Goal: Communication & Community: Share content

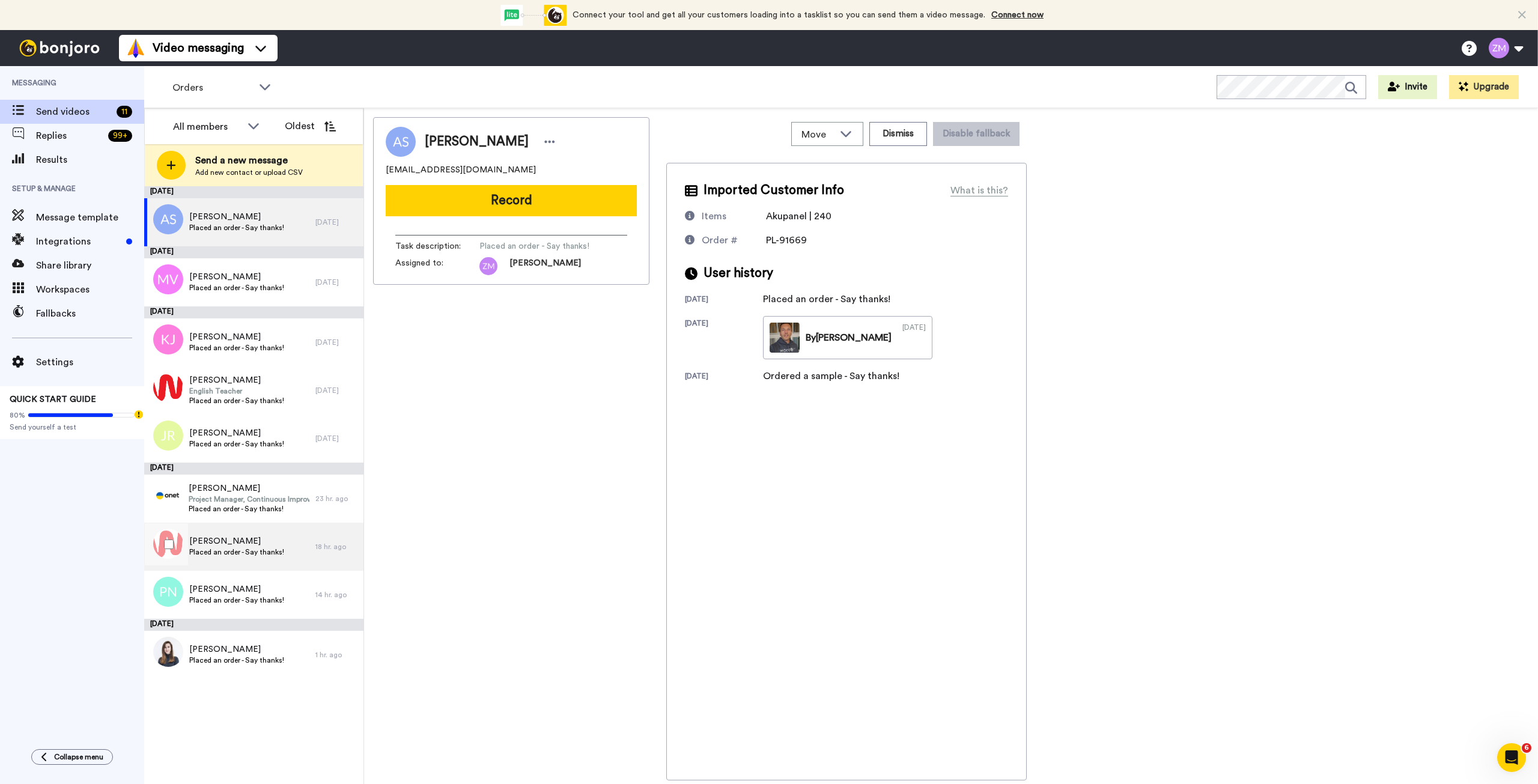
click at [221, 543] on span "Anna TRZEMŻALSKA-WŁADYKA" at bounding box center [236, 541] width 95 height 12
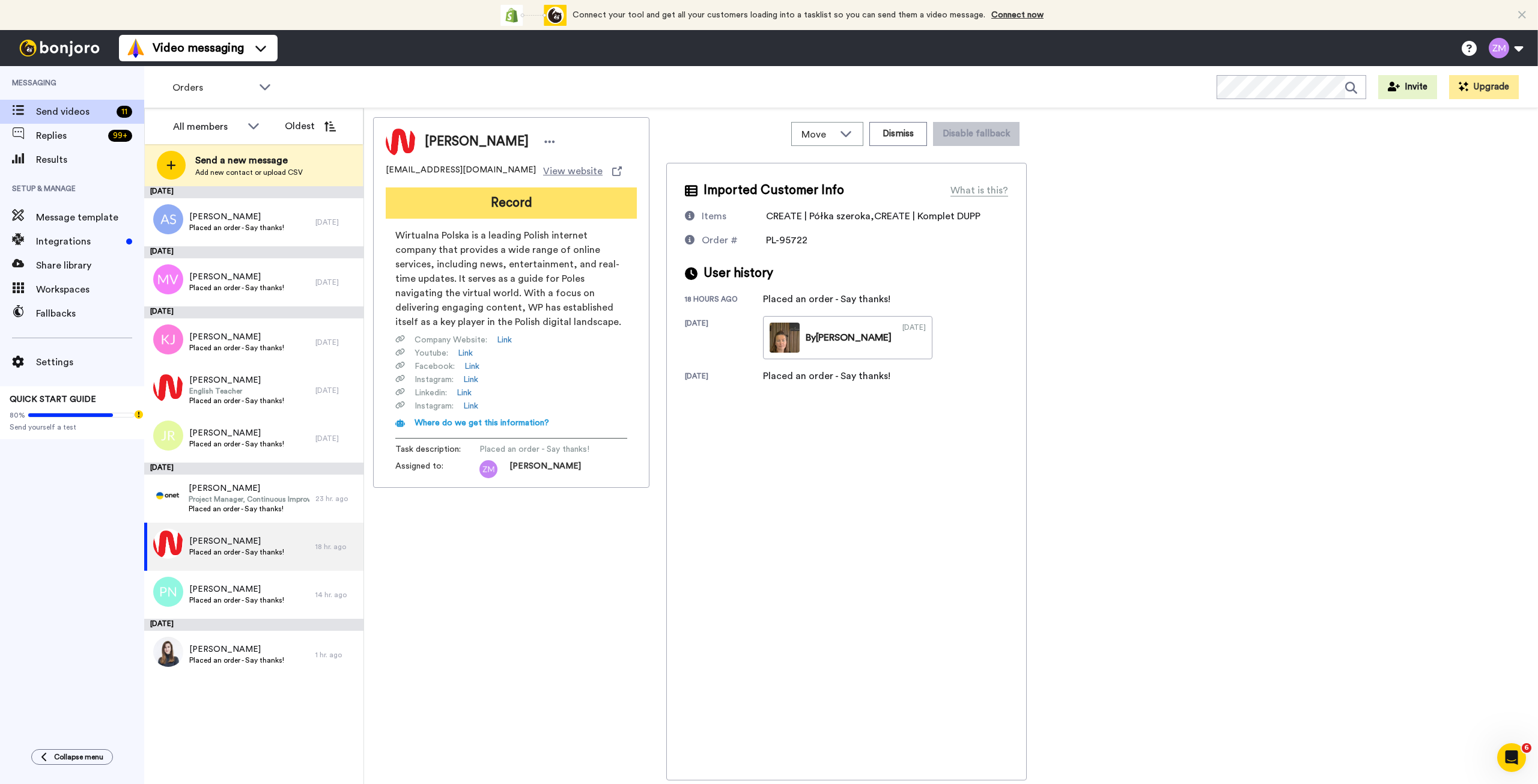
click at [524, 218] on button "Record" at bounding box center [511, 203] width 251 height 31
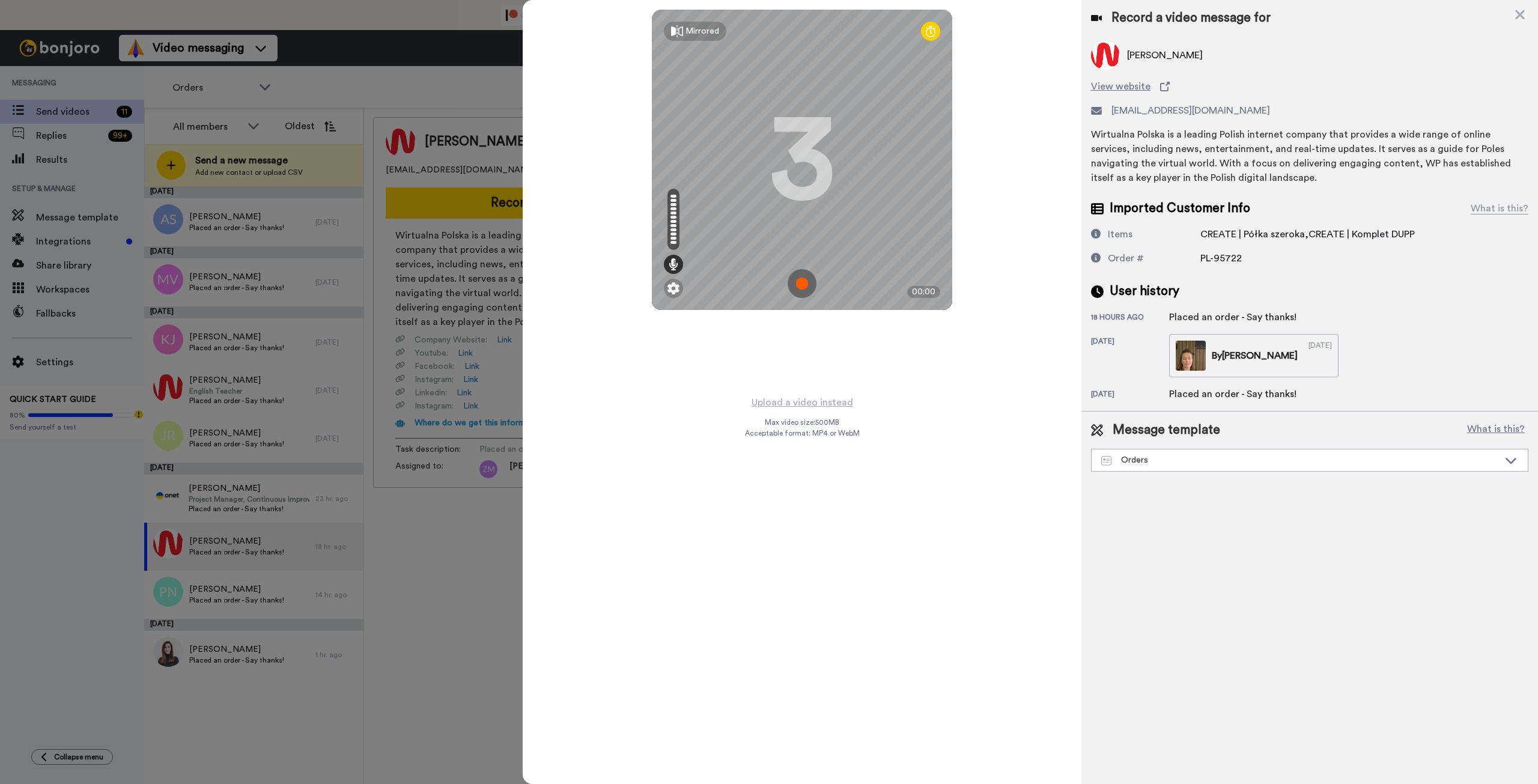
click at [799, 280] on img at bounding box center [802, 283] width 29 height 29
click at [798, 282] on img at bounding box center [802, 283] width 29 height 29
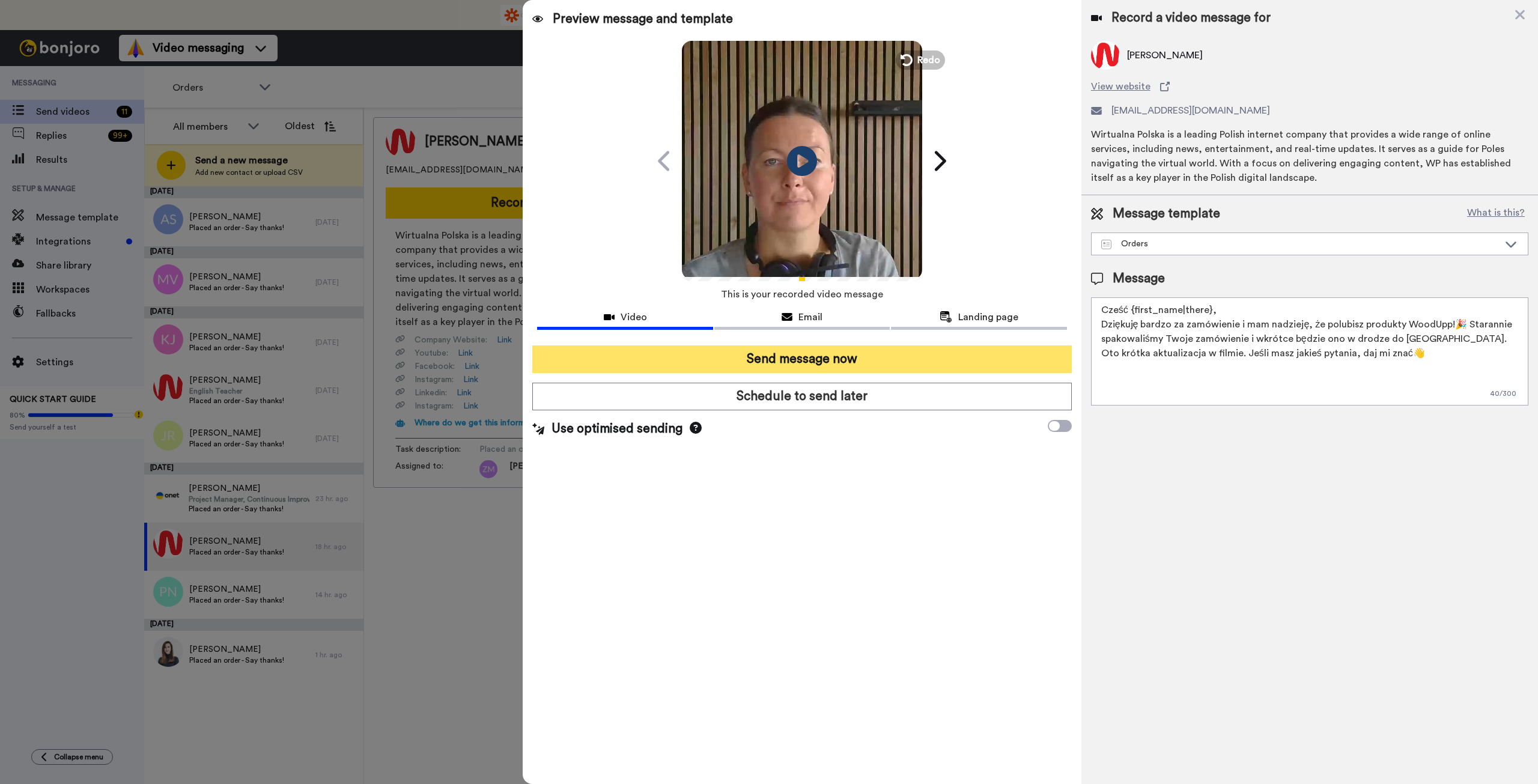
click at [940, 356] on button "Send message now" at bounding box center [802, 359] width 539 height 28
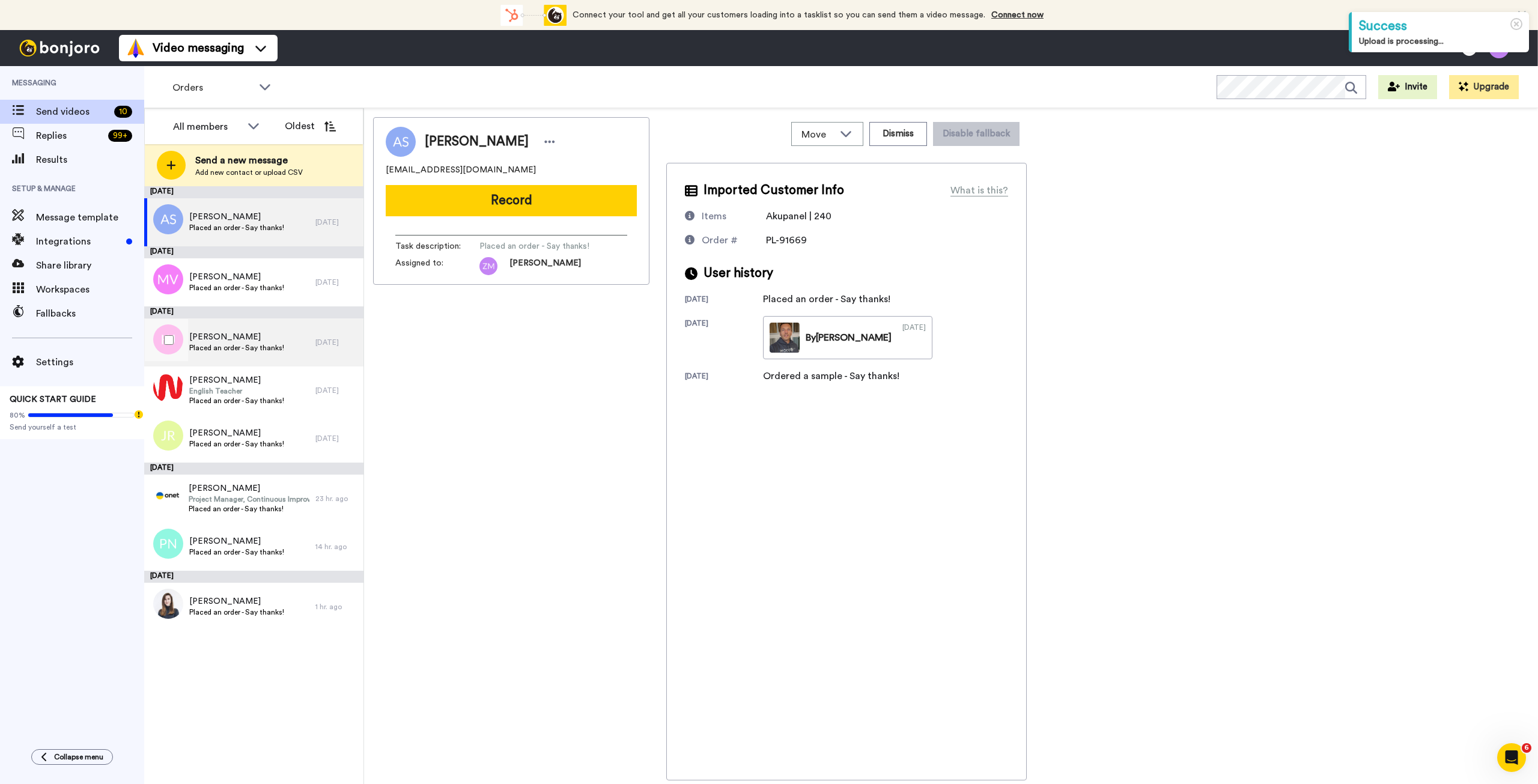
click at [252, 342] on span "Kamil Jekel" at bounding box center [236, 337] width 95 height 12
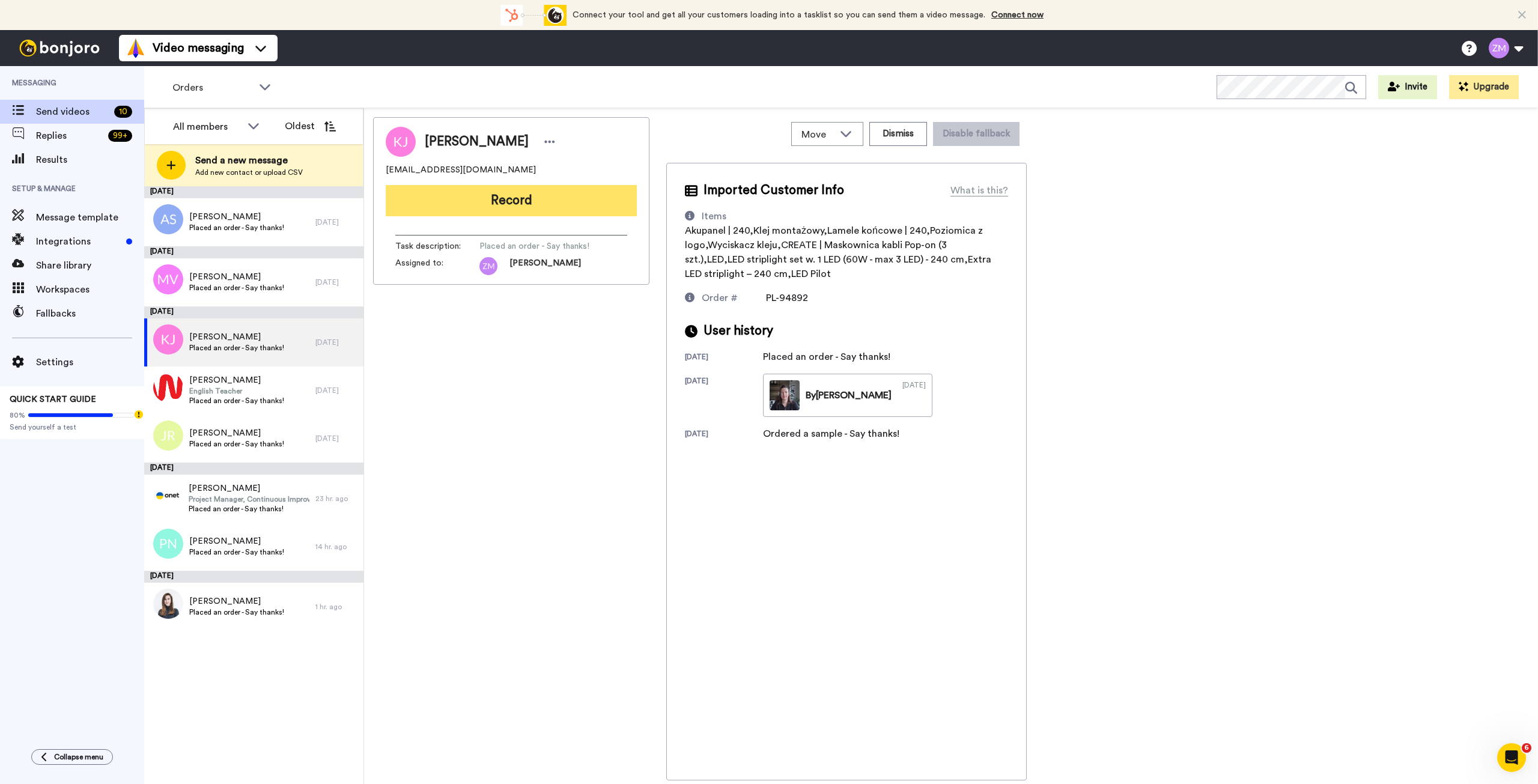
click at [522, 204] on button "Record" at bounding box center [511, 200] width 251 height 31
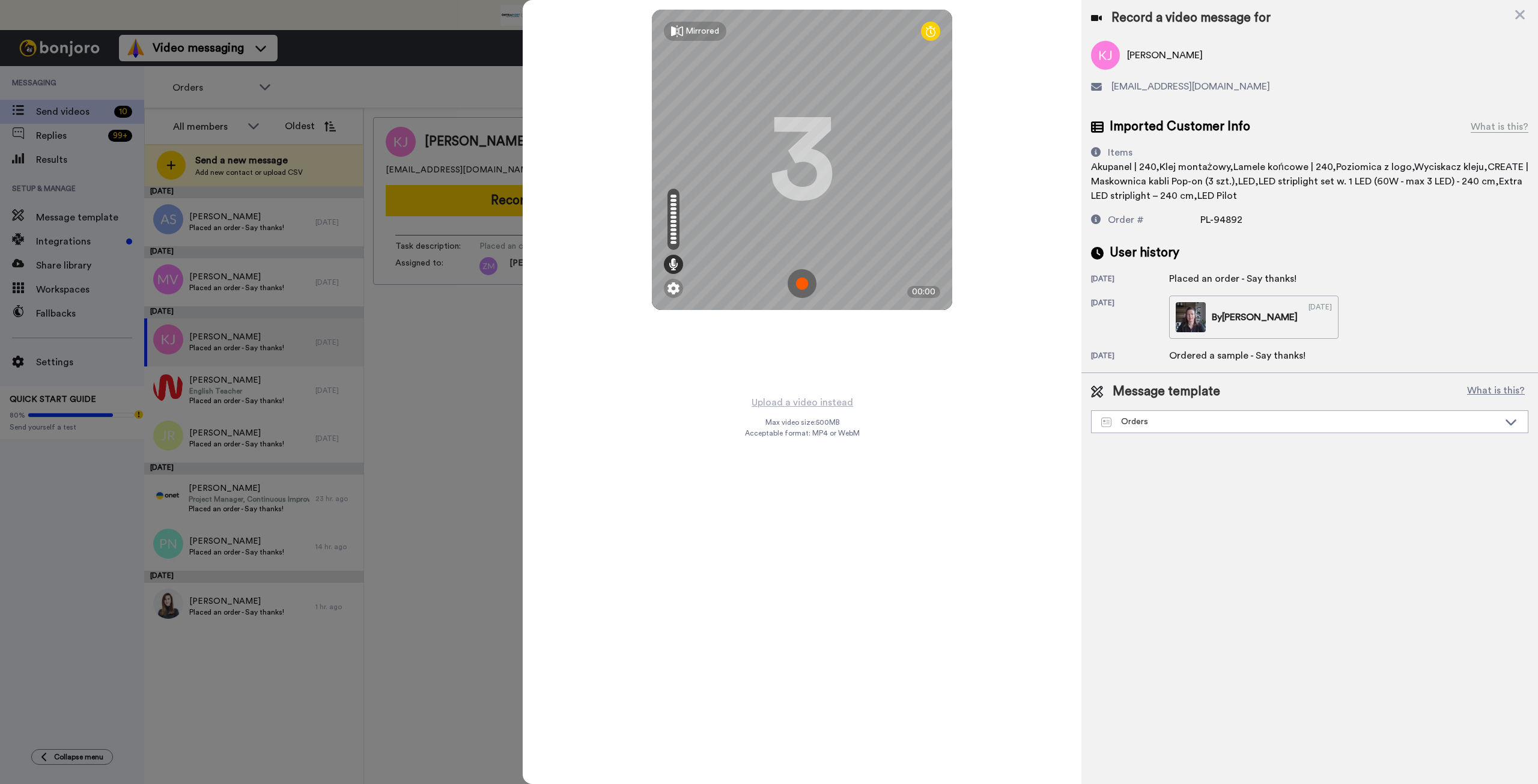
click at [803, 286] on img at bounding box center [802, 283] width 29 height 29
click at [801, 276] on img at bounding box center [802, 283] width 29 height 29
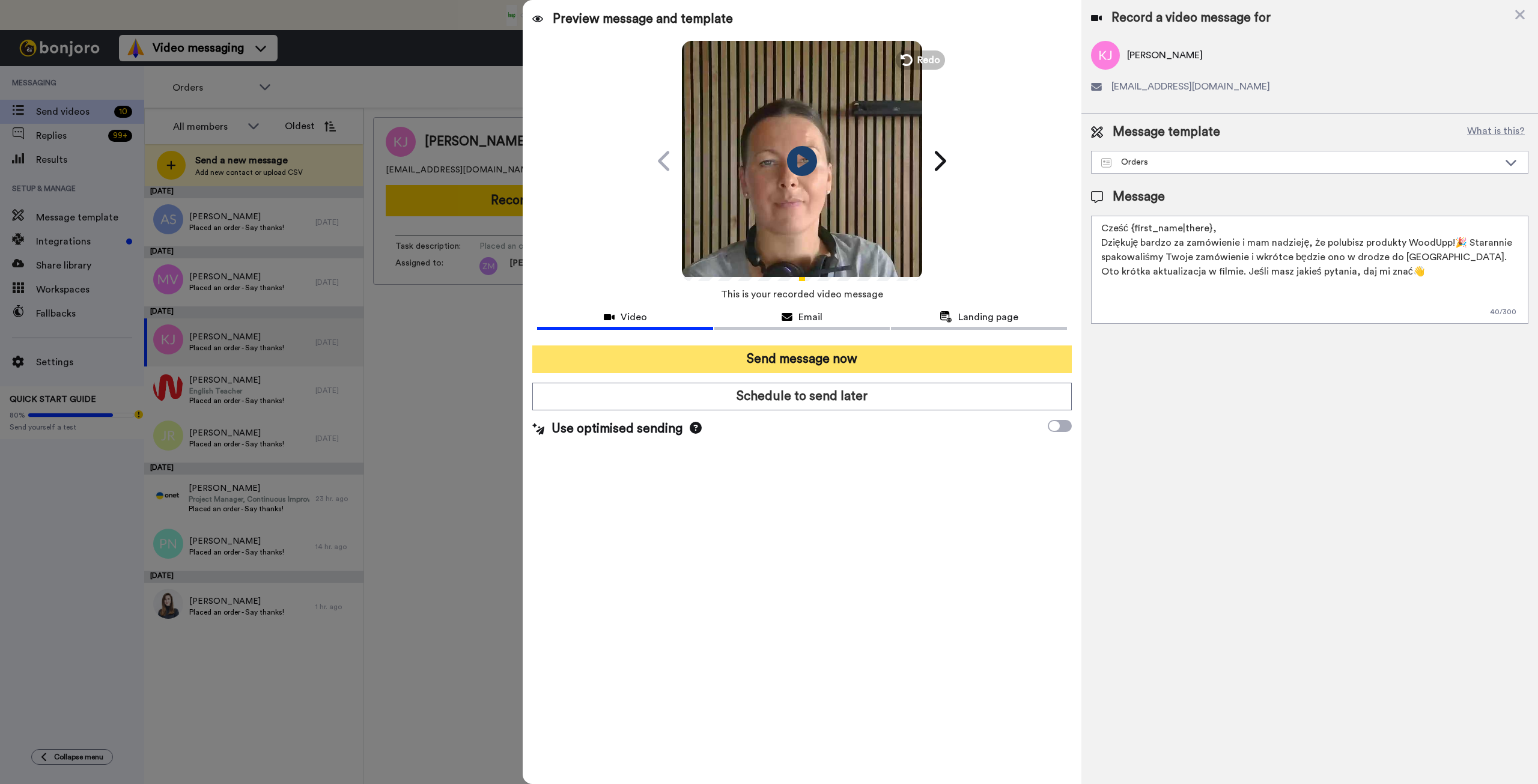
click at [908, 361] on button "Send message now" at bounding box center [802, 359] width 539 height 28
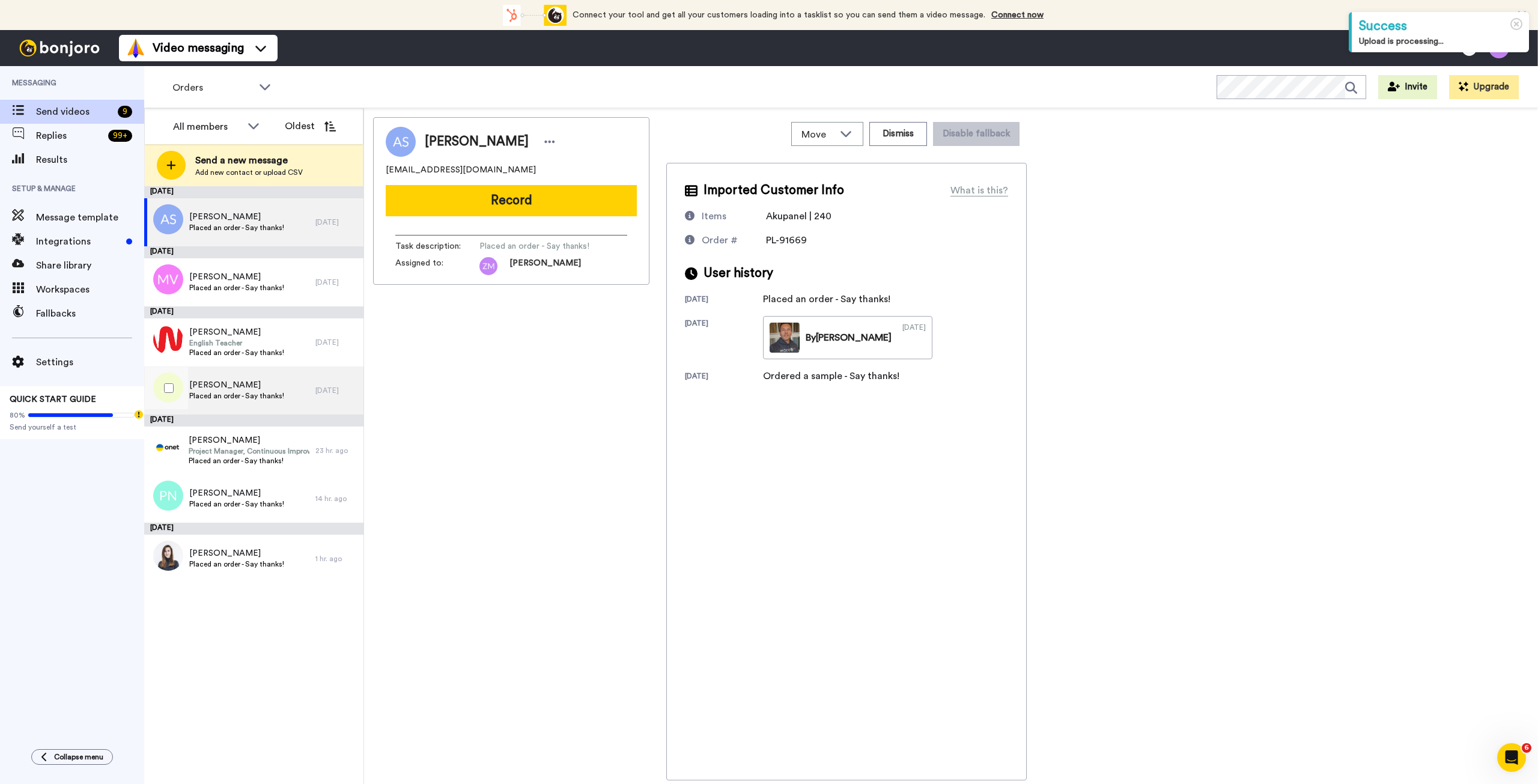
click at [252, 392] on span "Placed an order - Say thanks!" at bounding box center [236, 395] width 95 height 9
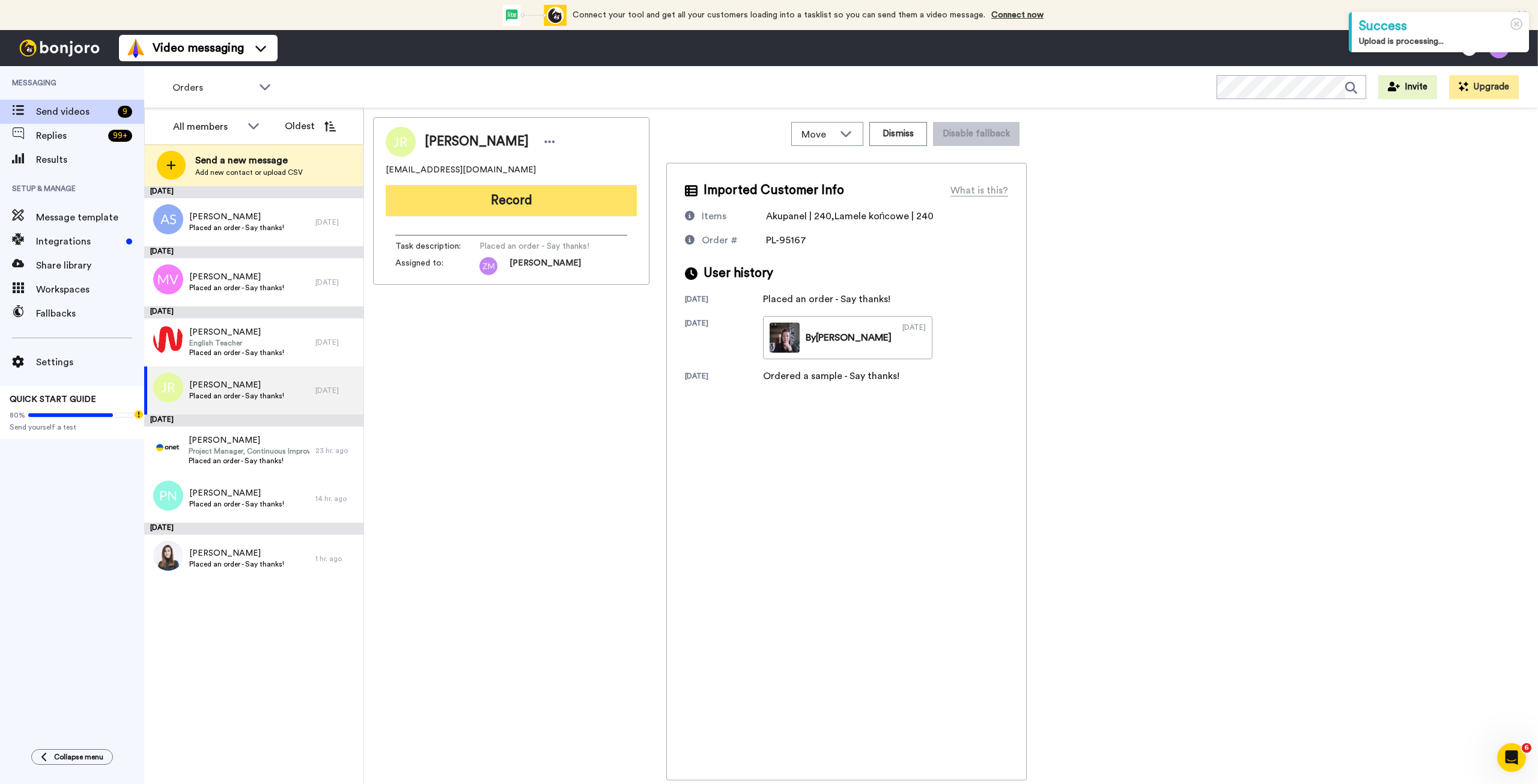
click at [517, 203] on button "Record" at bounding box center [511, 200] width 251 height 31
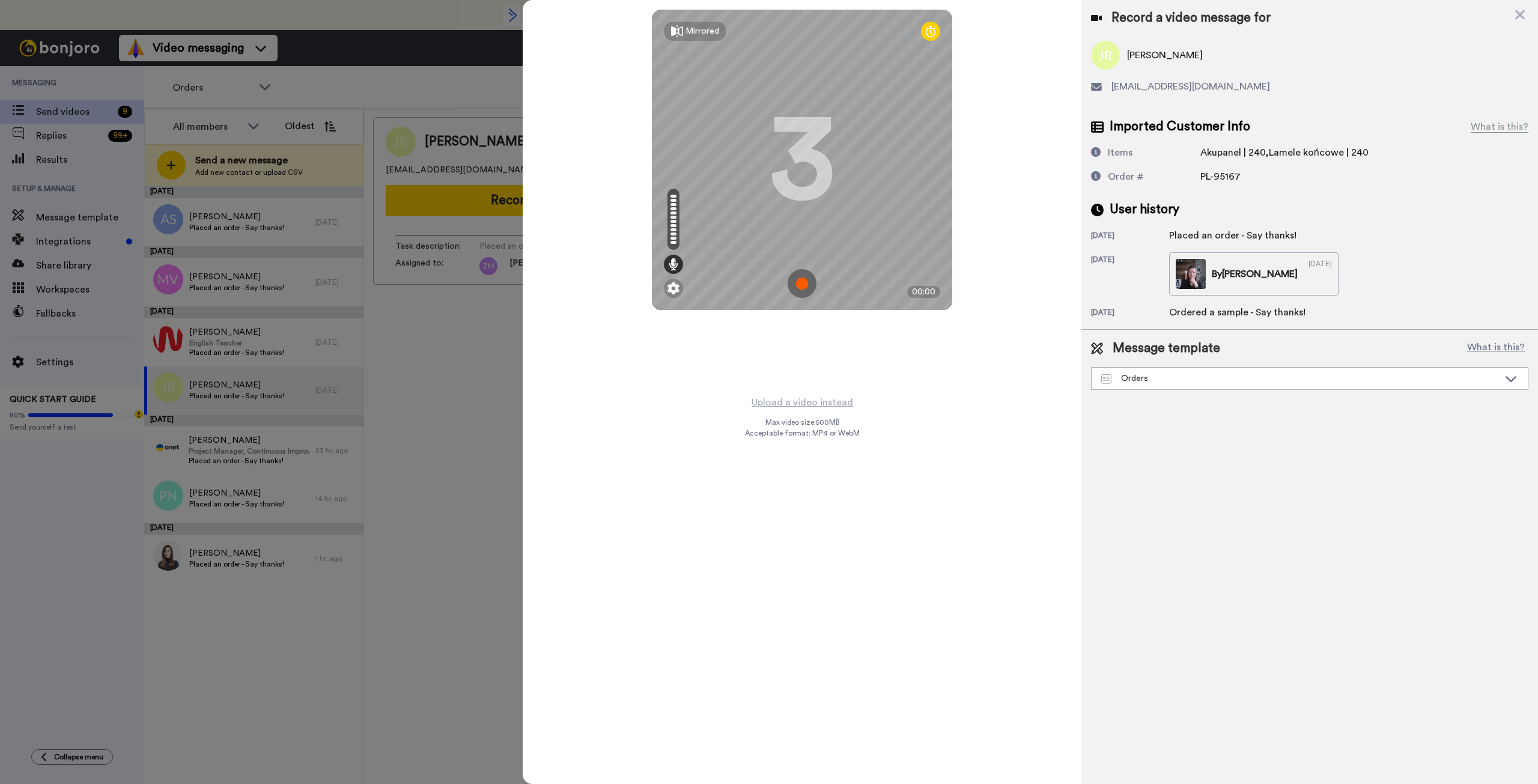
click at [801, 279] on img at bounding box center [802, 283] width 29 height 29
click at [799, 287] on img at bounding box center [802, 283] width 29 height 29
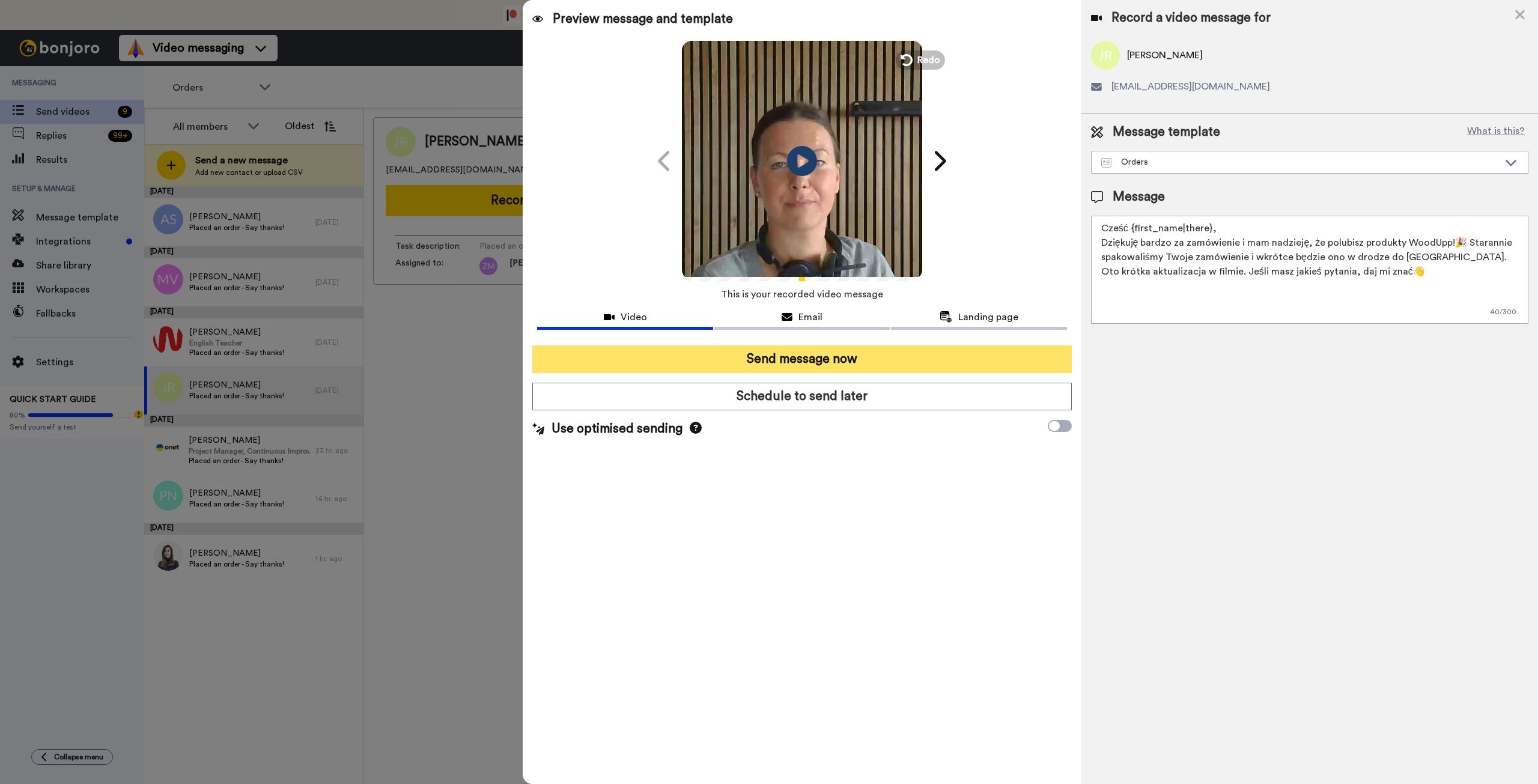
click at [905, 361] on button "Send message now" at bounding box center [802, 359] width 539 height 28
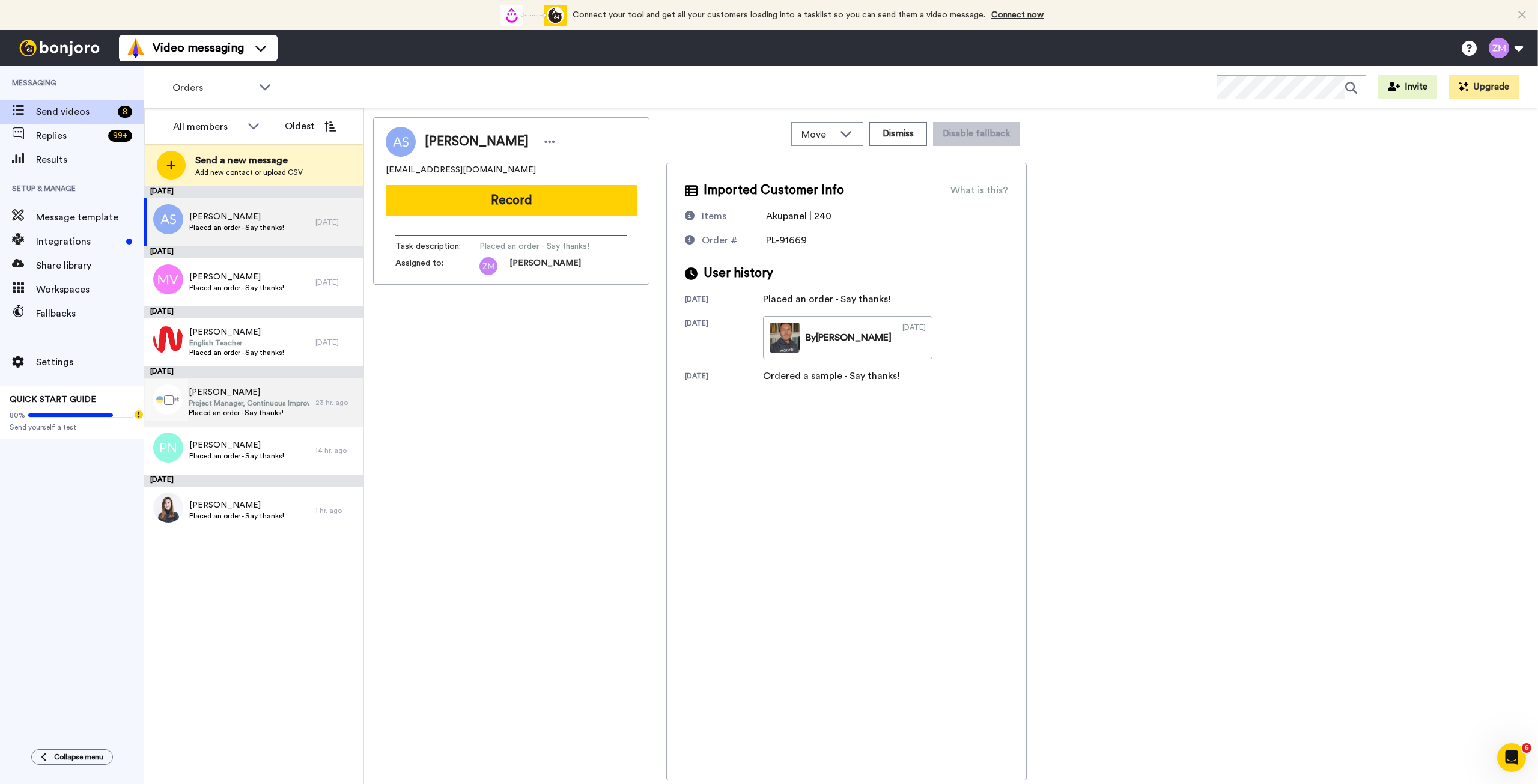
click at [278, 402] on span "Project Manager, Continuous Improvement, B+R" at bounding box center [249, 402] width 121 height 9
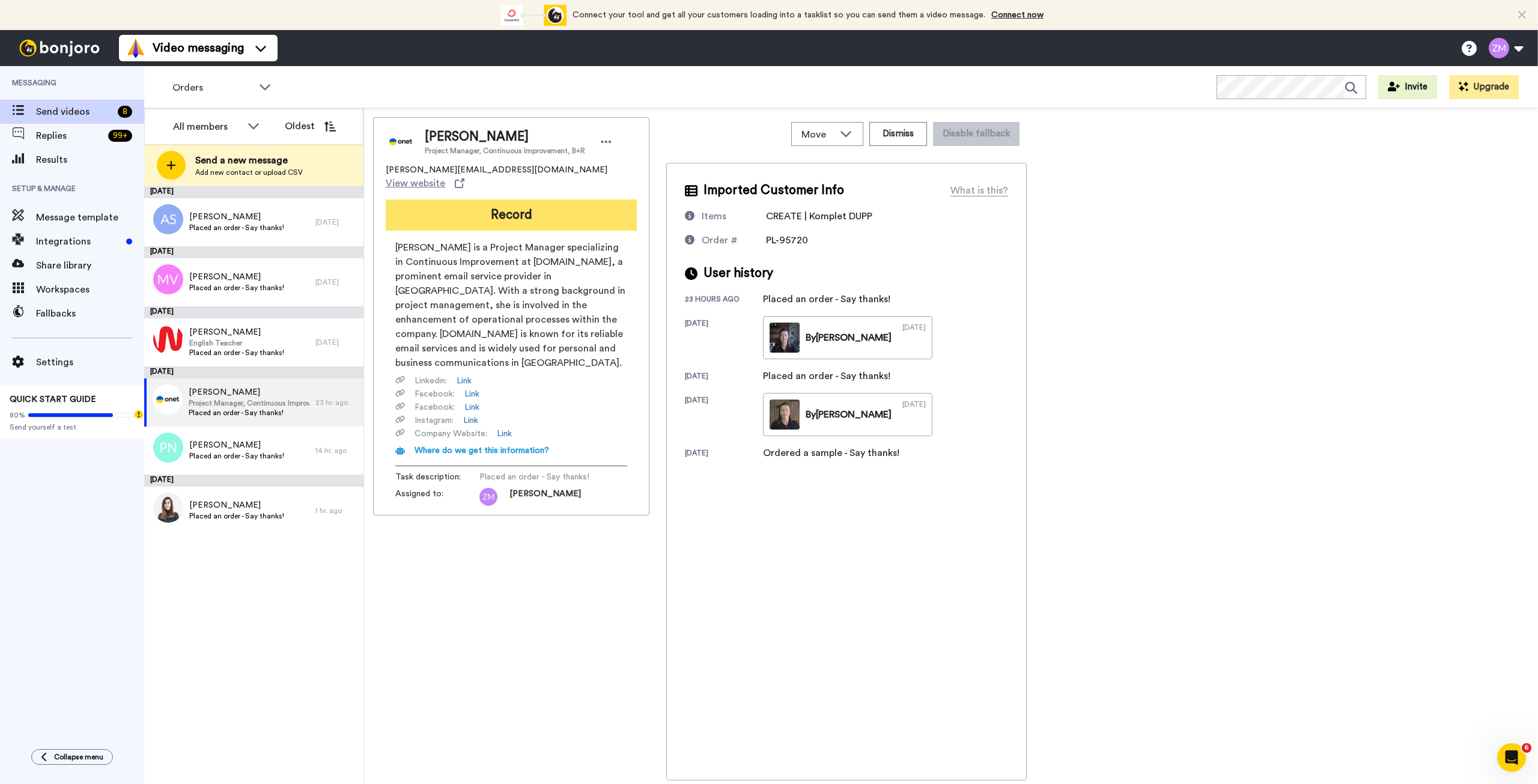
click at [527, 200] on button "Record" at bounding box center [511, 215] width 251 height 31
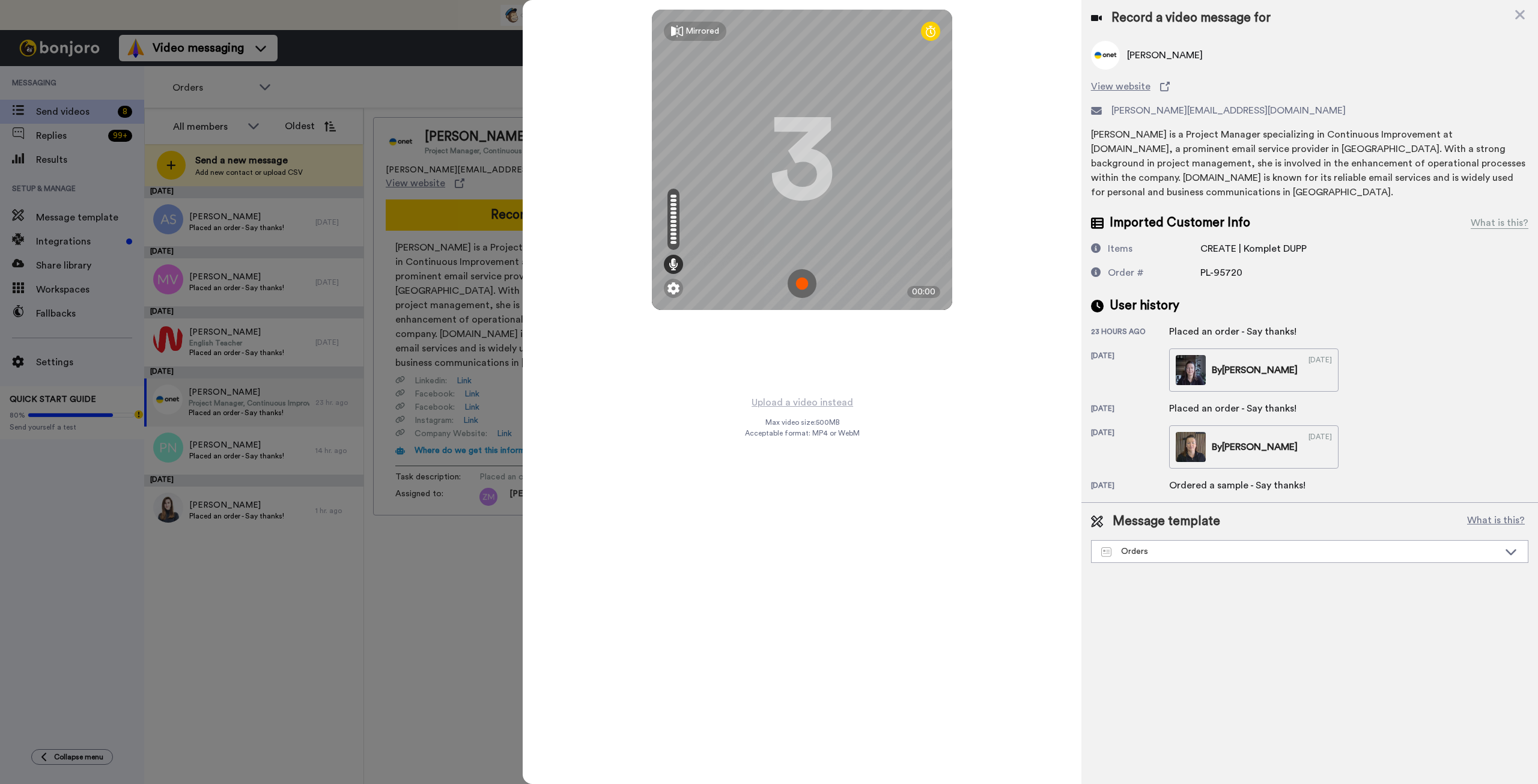
click at [803, 282] on img at bounding box center [802, 283] width 29 height 29
click at [807, 282] on img at bounding box center [802, 283] width 29 height 29
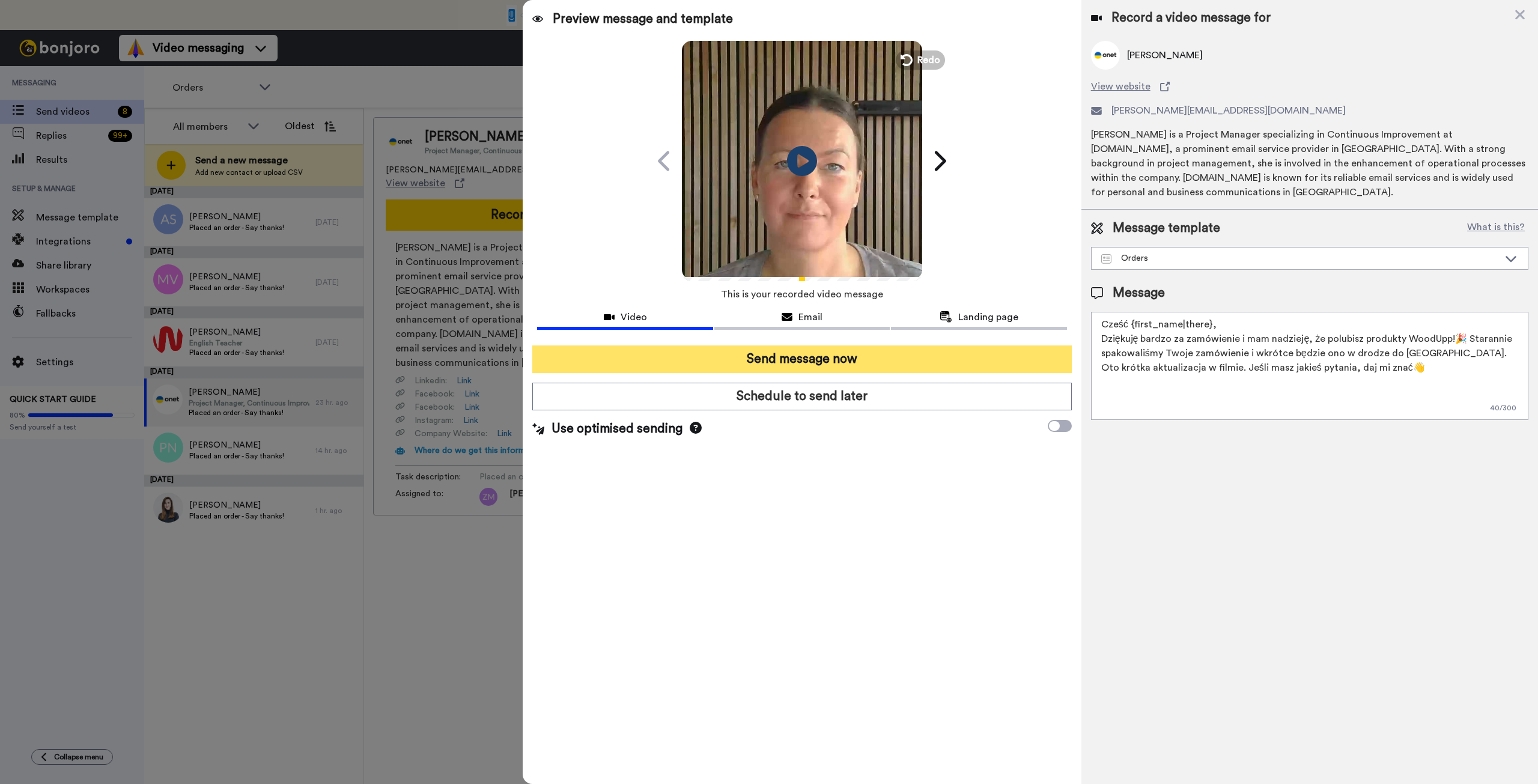
click at [994, 355] on button "Send message now" at bounding box center [802, 359] width 539 height 28
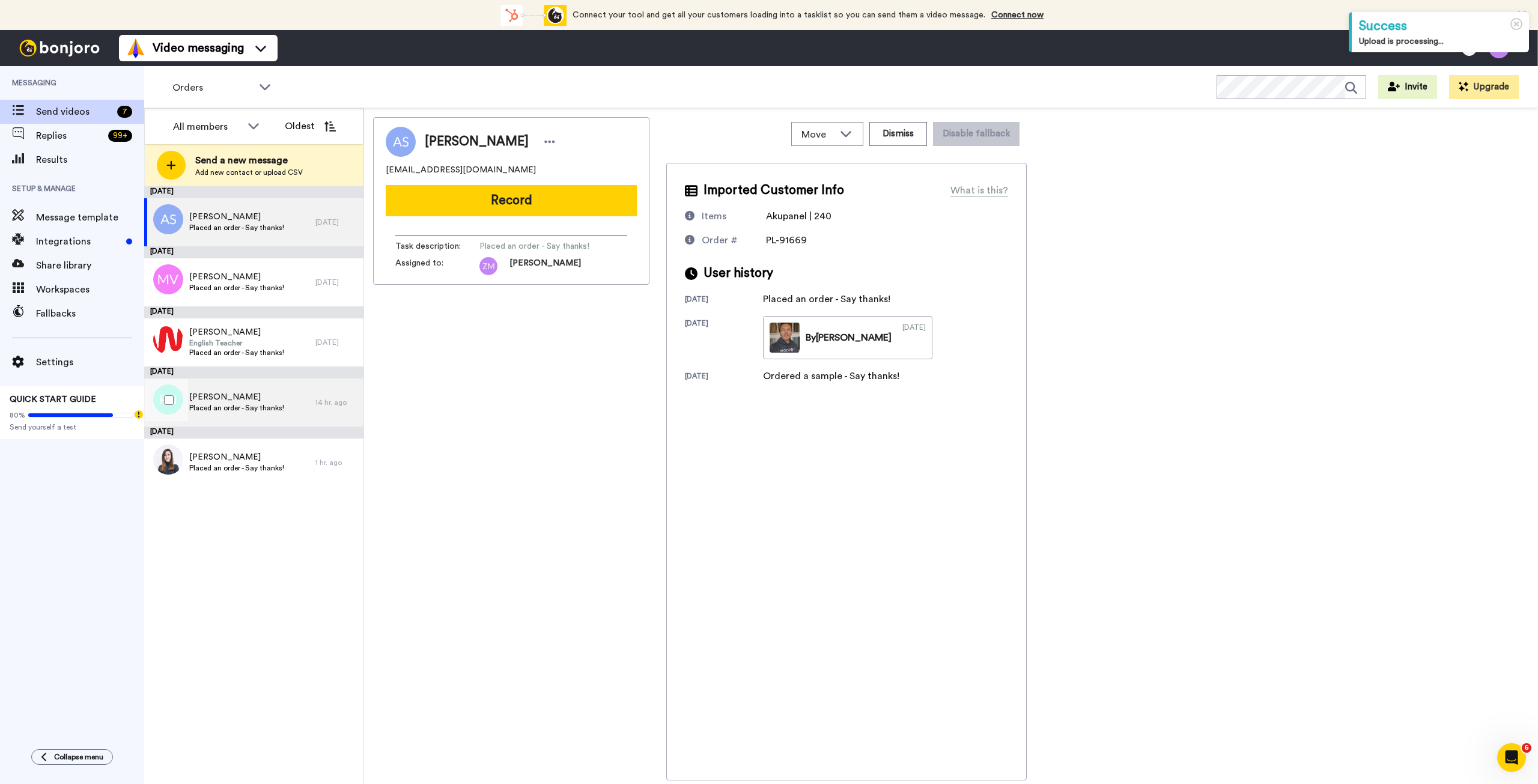
click at [266, 401] on span "[PERSON_NAME]" at bounding box center [236, 397] width 95 height 12
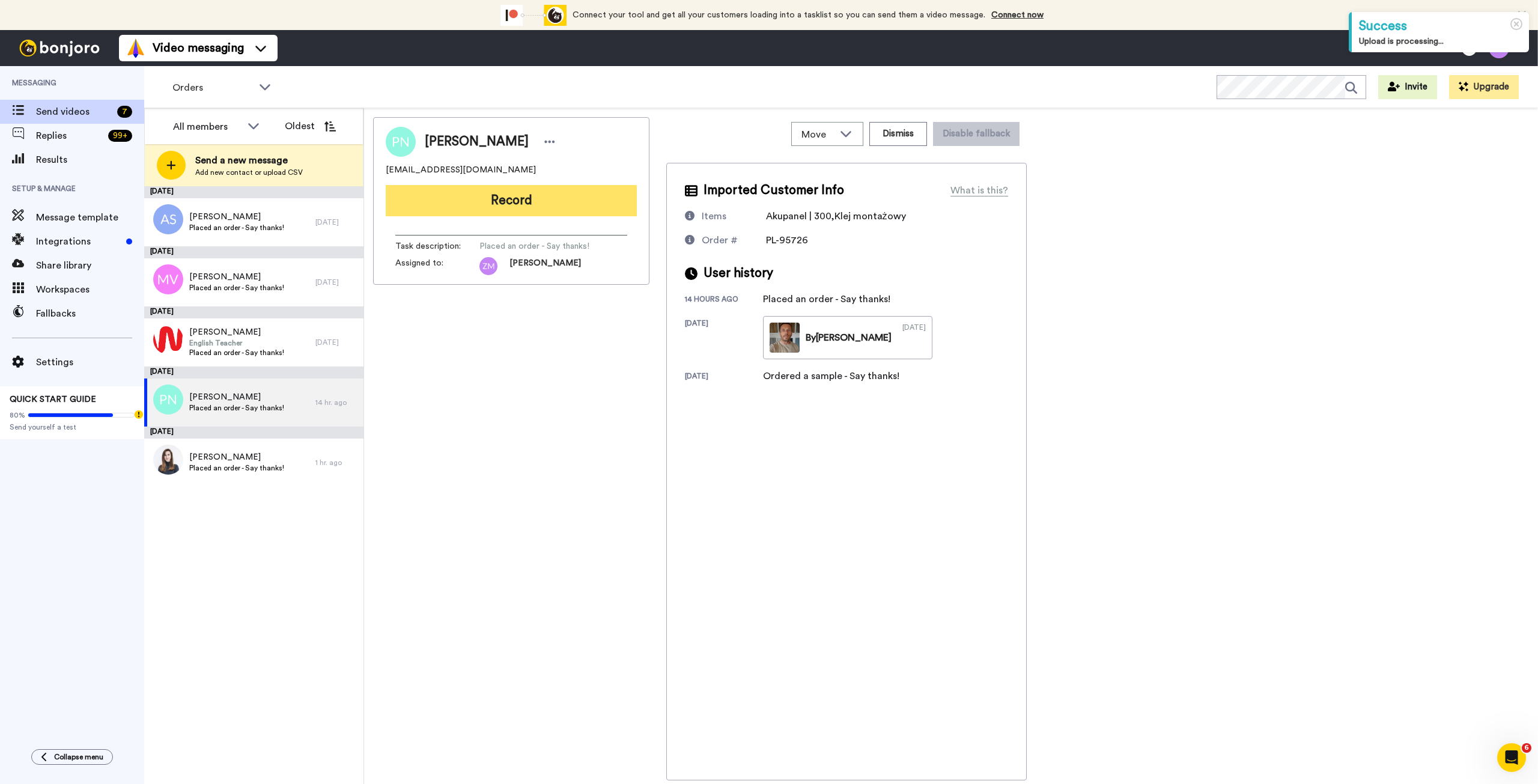
click at [535, 202] on button "Record" at bounding box center [511, 200] width 251 height 31
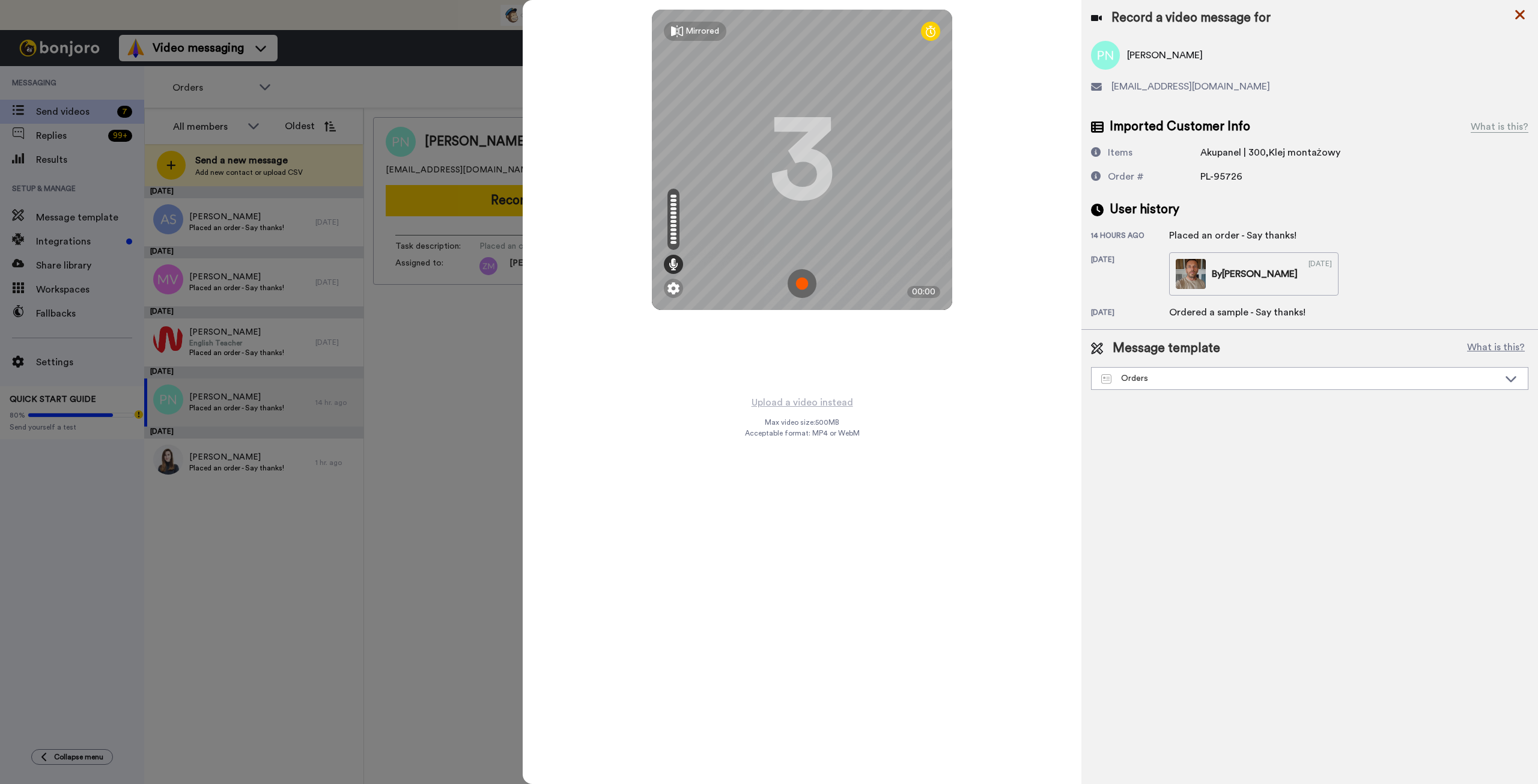
click at [1521, 14] on icon at bounding box center [1520, 15] width 9 height 9
